Goal: Task Accomplishment & Management: Complete application form

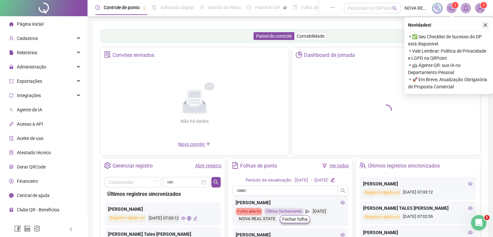
click at [484, 24] on icon "close" at bounding box center [485, 25] width 5 height 5
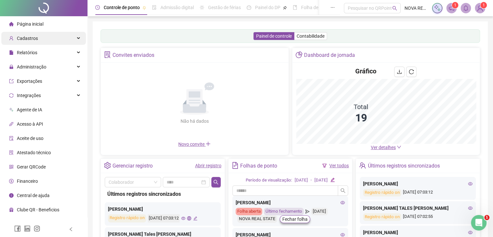
click at [46, 39] on div "Cadastros" at bounding box center [43, 38] width 85 height 13
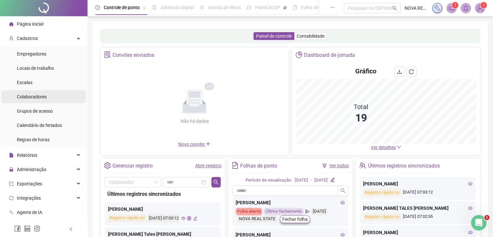
click at [54, 95] on li "Colaboradores" at bounding box center [43, 96] width 85 height 13
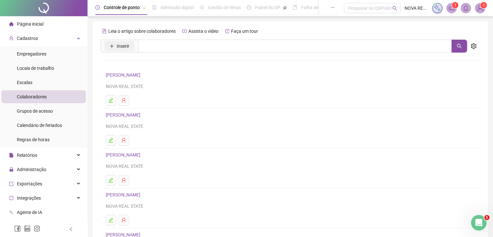
click at [118, 47] on span "Inserir" at bounding box center [123, 46] width 13 height 7
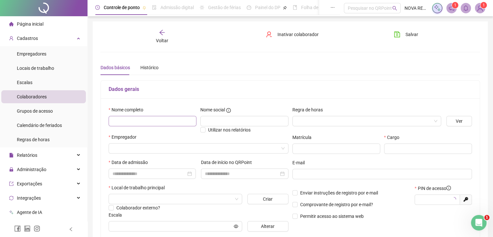
type input "*****"
click at [139, 120] on input "text" at bounding box center [153, 121] width 88 height 10
type input "**********"
click at [313, 123] on input "search" at bounding box center [364, 121] width 135 height 10
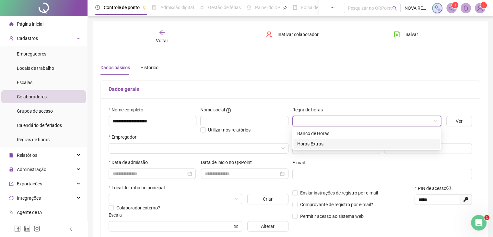
click at [310, 143] on div "Horas Extras" at bounding box center [367, 143] width 139 height 7
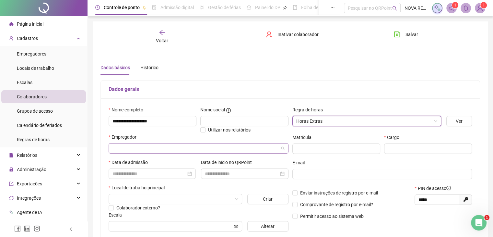
click at [146, 153] on div at bounding box center [199, 148] width 180 height 10
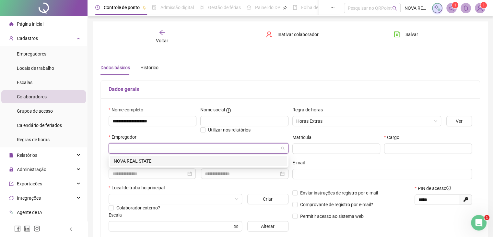
click at [140, 164] on div "NOVA REAL STATE" at bounding box center [198, 161] width 177 height 10
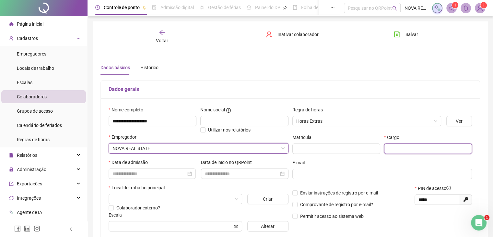
click at [407, 146] on input "text" at bounding box center [428, 148] width 88 height 10
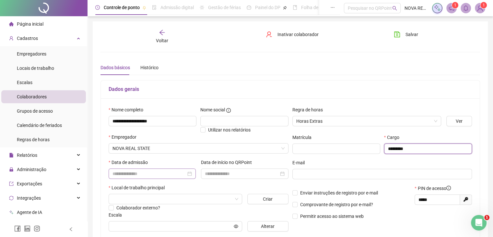
type input "********"
click at [120, 173] on input at bounding box center [150, 173] width 74 height 7
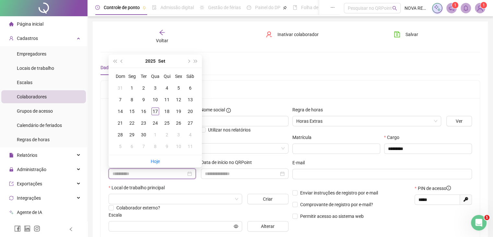
type input "**********"
drag, startPoint x: 156, startPoint y: 109, endPoint x: 163, endPoint y: 118, distance: 11.6
click at [157, 109] on div "17" at bounding box center [156, 111] width 8 height 8
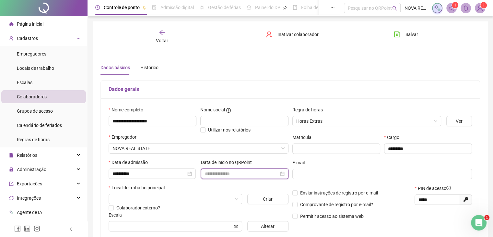
click at [245, 174] on input at bounding box center [242, 173] width 74 height 7
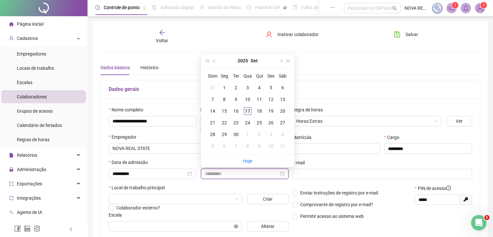
type input "**********"
click at [249, 111] on div "17" at bounding box center [248, 111] width 8 height 8
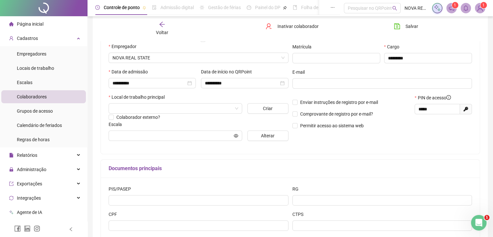
scroll to position [97, 0]
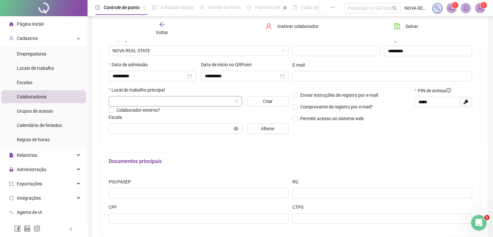
click at [136, 103] on input "search" at bounding box center [173, 101] width 120 height 10
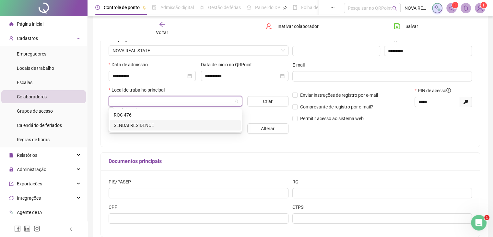
click at [146, 127] on div "SENDAI RESIDENCE" at bounding box center [175, 125] width 123 height 7
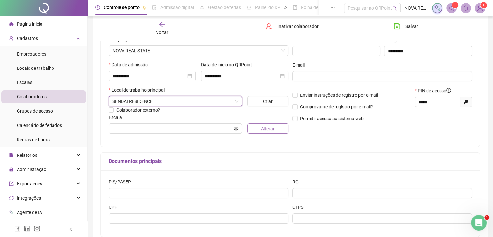
click at [273, 128] on span "Alterar" at bounding box center [268, 128] width 14 height 7
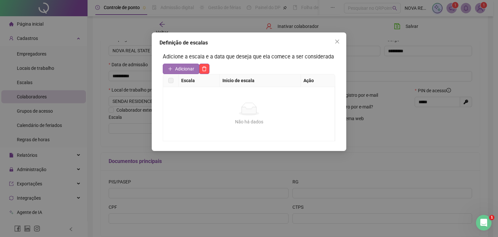
click at [170, 70] on icon "plus" at bounding box center [170, 69] width 5 height 5
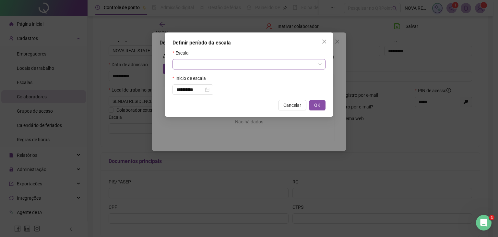
click at [201, 63] on input "search" at bounding box center [246, 64] width 140 height 10
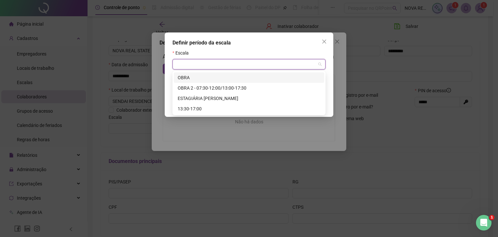
click at [203, 77] on div "OBRA" at bounding box center [249, 77] width 143 height 7
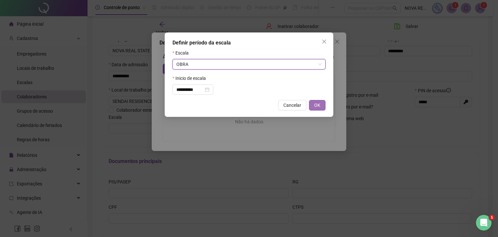
click at [313, 105] on button "OK" at bounding box center [317, 105] width 17 height 10
type input "****"
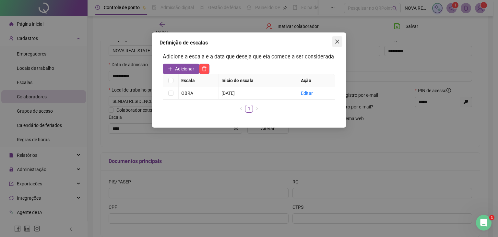
click at [335, 42] on icon "close" at bounding box center [337, 41] width 5 height 5
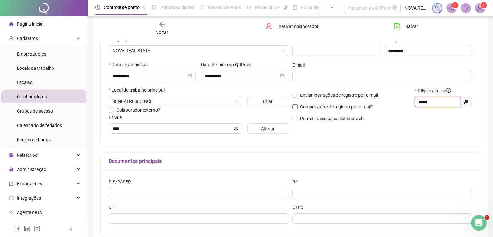
drag, startPoint x: 448, startPoint y: 105, endPoint x: 348, endPoint y: 105, distance: 99.9
click at [348, 105] on div "Enviar instruções de registro por e-mail Comprovante de registro por e-mail? Pe…" at bounding box center [383, 107] width 184 height 40
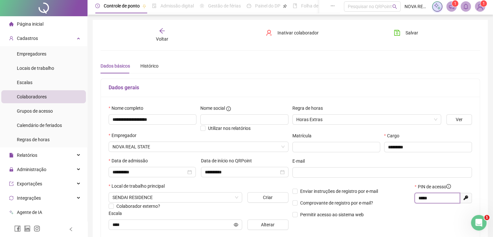
scroll to position [0, 0]
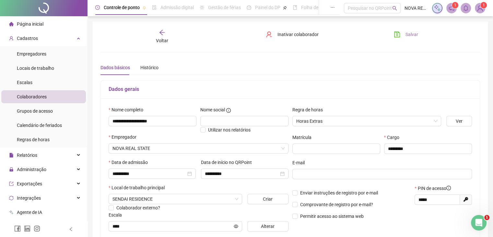
click at [416, 34] on span "Salvar" at bounding box center [412, 34] width 13 height 7
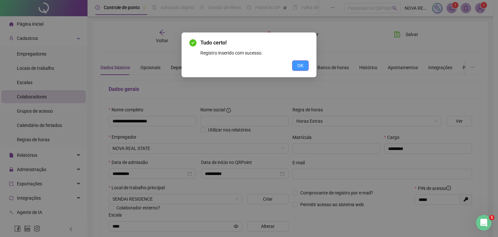
click at [300, 66] on span "OK" at bounding box center [301, 65] width 6 height 7
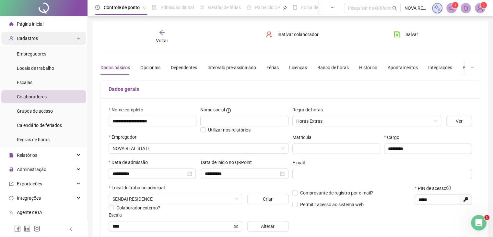
click at [44, 39] on div "Cadastros" at bounding box center [43, 38] width 85 height 13
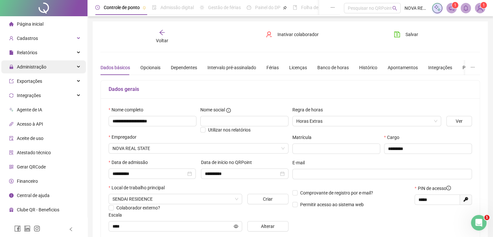
click at [49, 64] on div "Administração" at bounding box center [43, 66] width 85 height 13
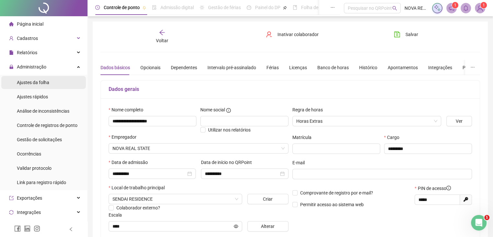
click at [45, 83] on span "Ajustes da folha" at bounding box center [33, 82] width 32 height 5
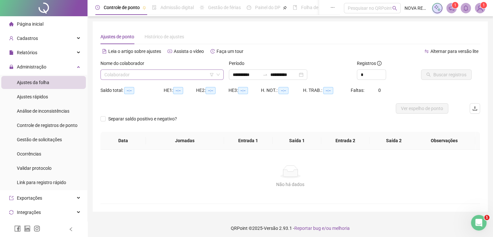
type input "**********"
click at [123, 74] on input "search" at bounding box center [159, 75] width 110 height 10
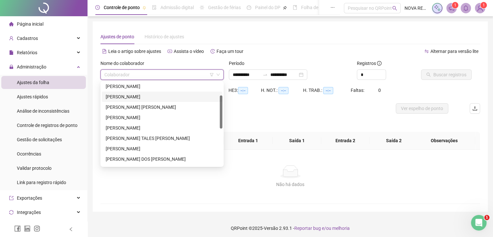
scroll to position [65, 0]
